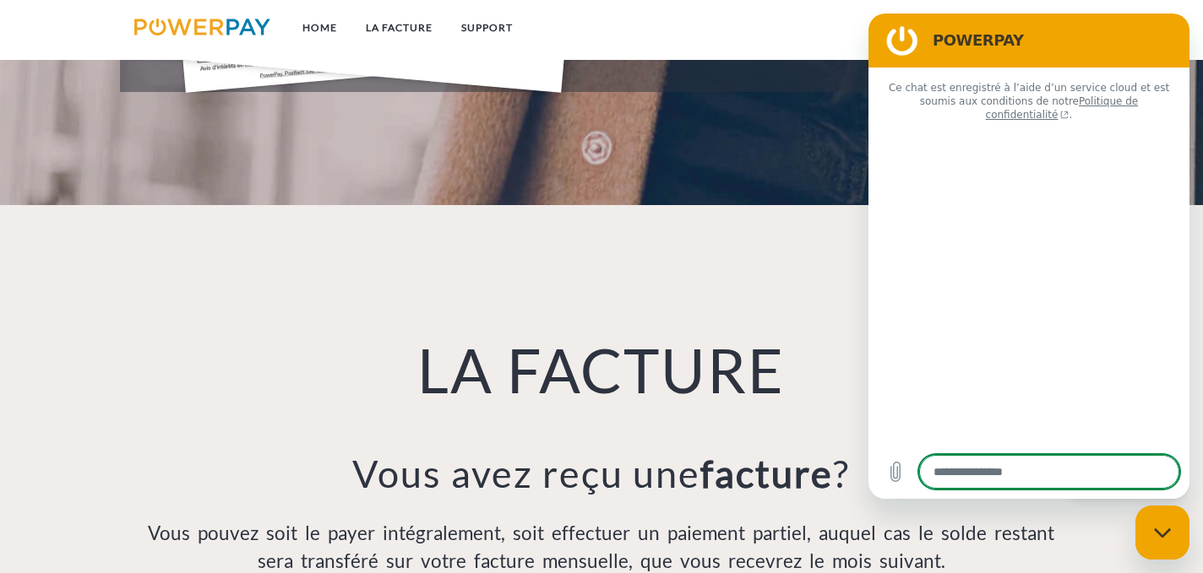
type textarea "*"
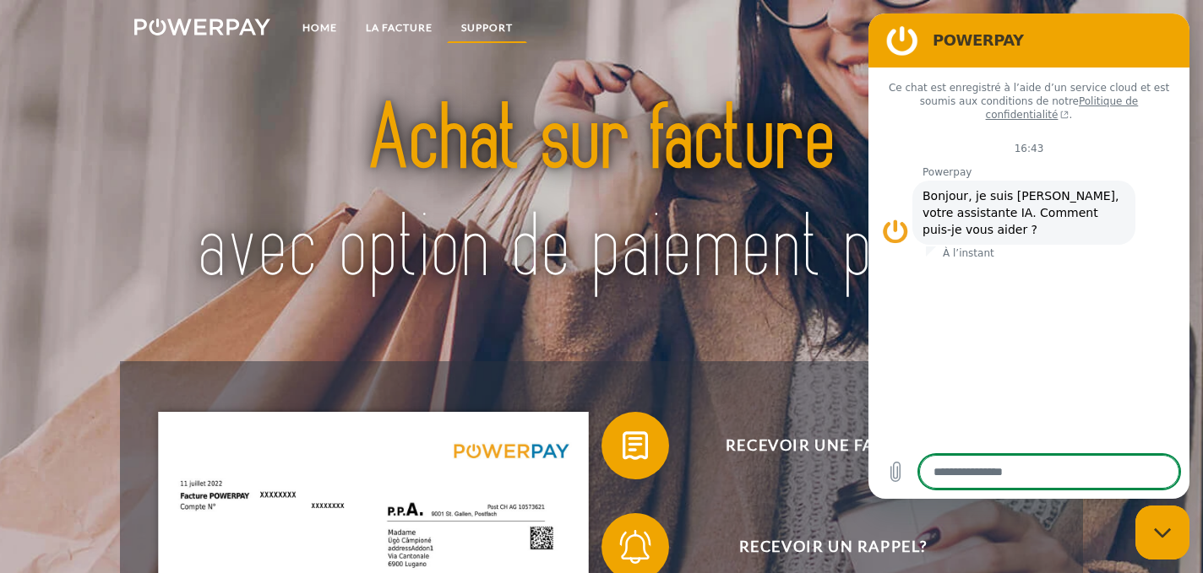
click at [484, 27] on link "Support" at bounding box center [487, 28] width 80 height 30
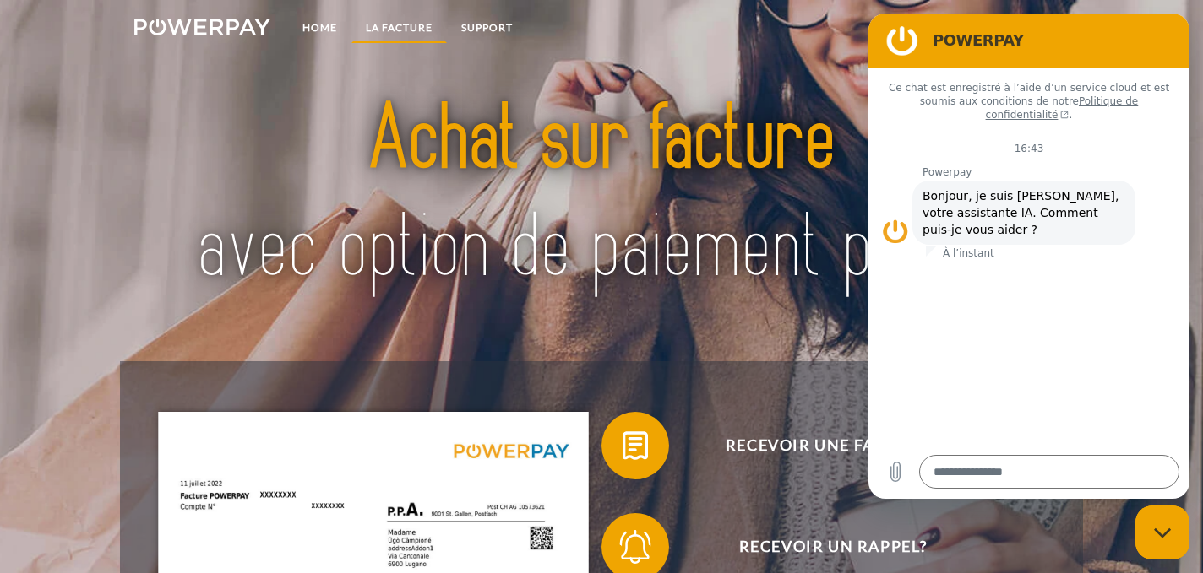
click at [394, 18] on link "LA FACTURE" at bounding box center [398, 28] width 95 height 30
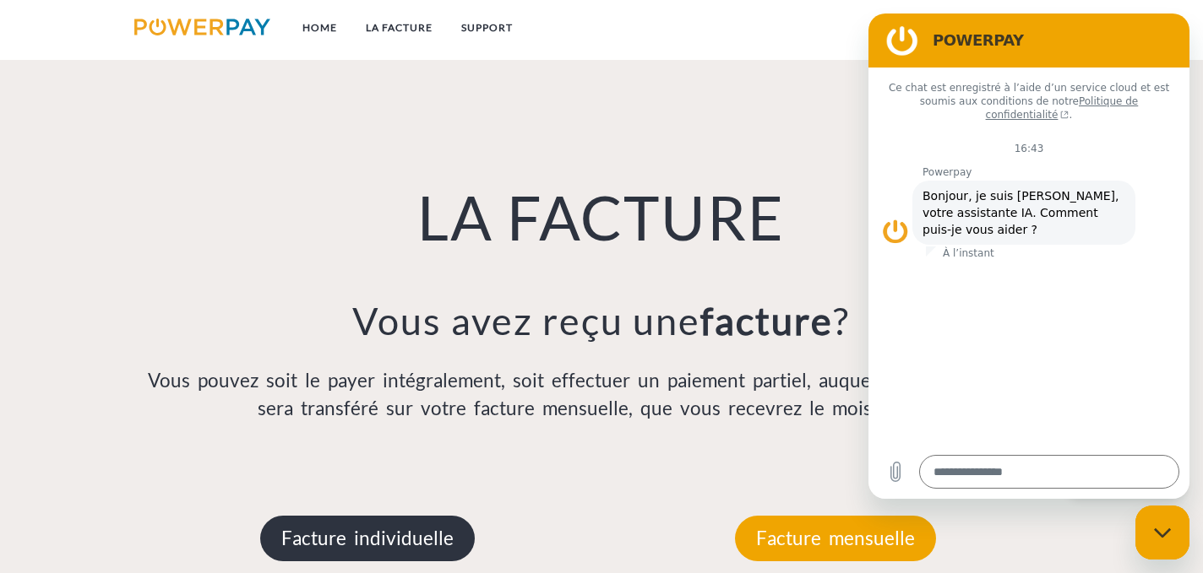
scroll to position [1191, 0]
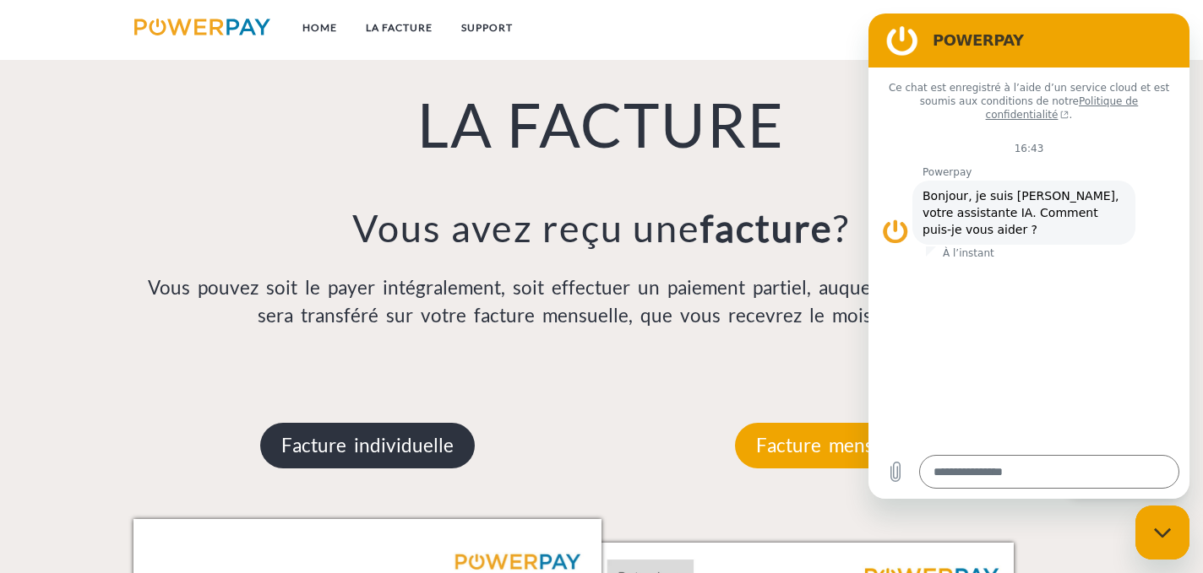
click at [416, 457] on p "Facture individuelle" at bounding box center [367, 446] width 215 height 46
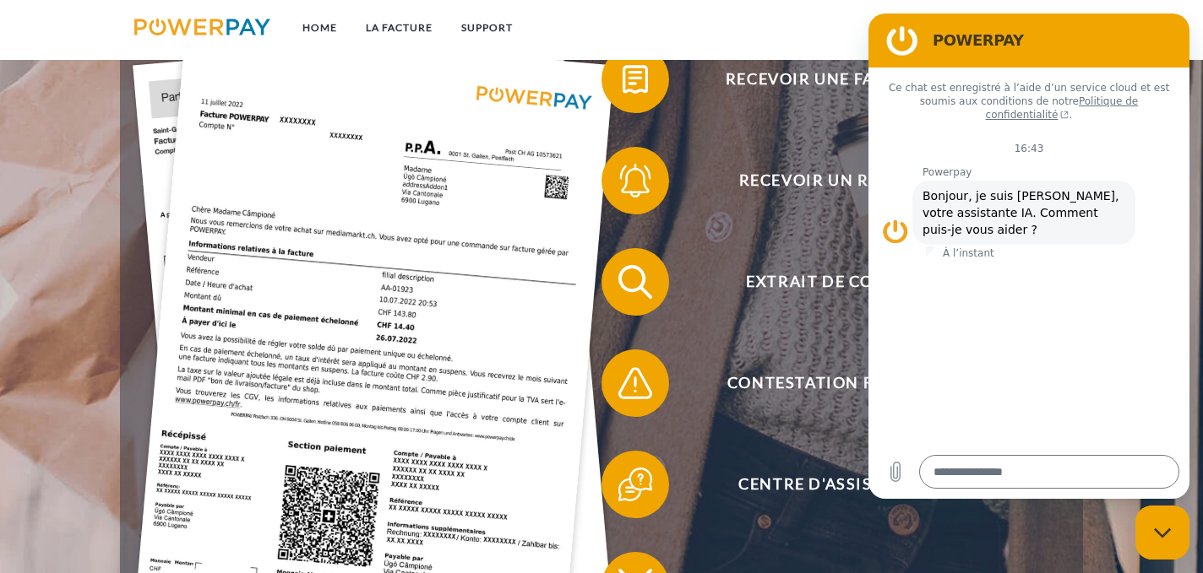
scroll to position [0, 0]
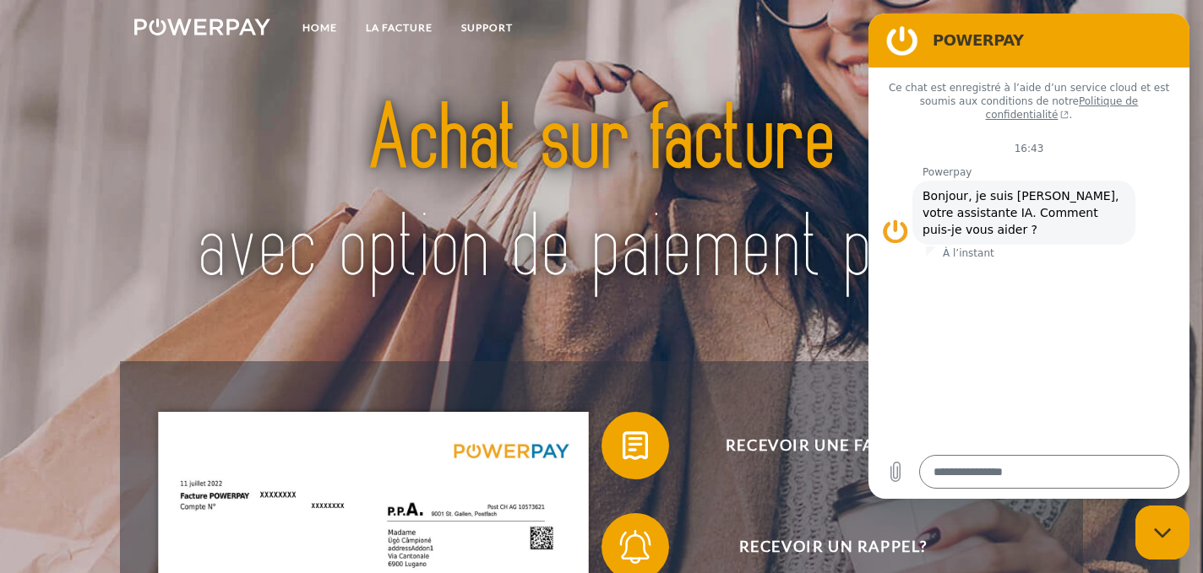
click at [182, 17] on link at bounding box center [202, 30] width 165 height 35
click at [189, 23] on img at bounding box center [202, 27] width 136 height 17
click at [226, 24] on img at bounding box center [202, 27] width 136 height 17
